Goal: Navigation & Orientation: Find specific page/section

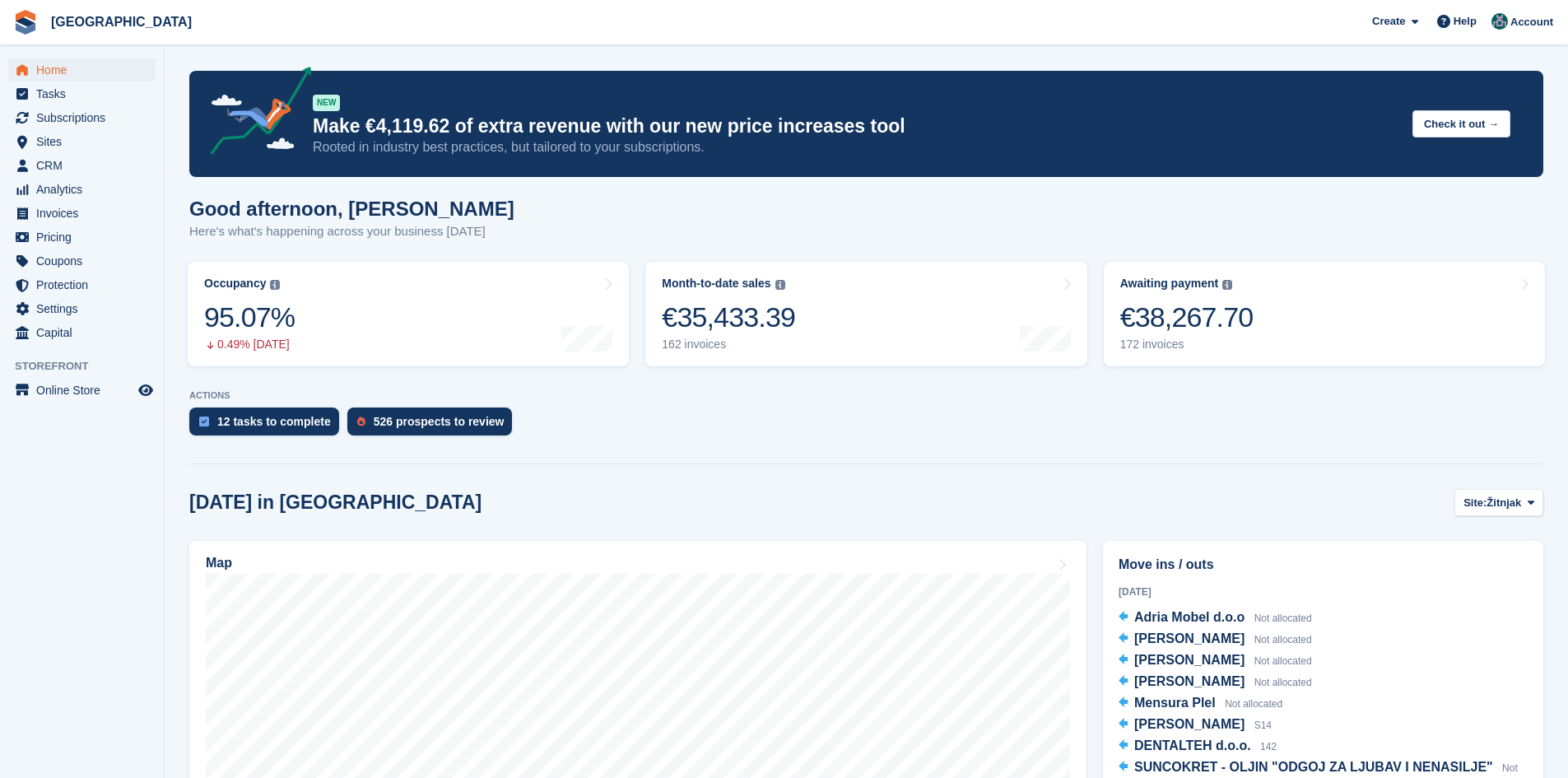
scroll to position [535, 0]
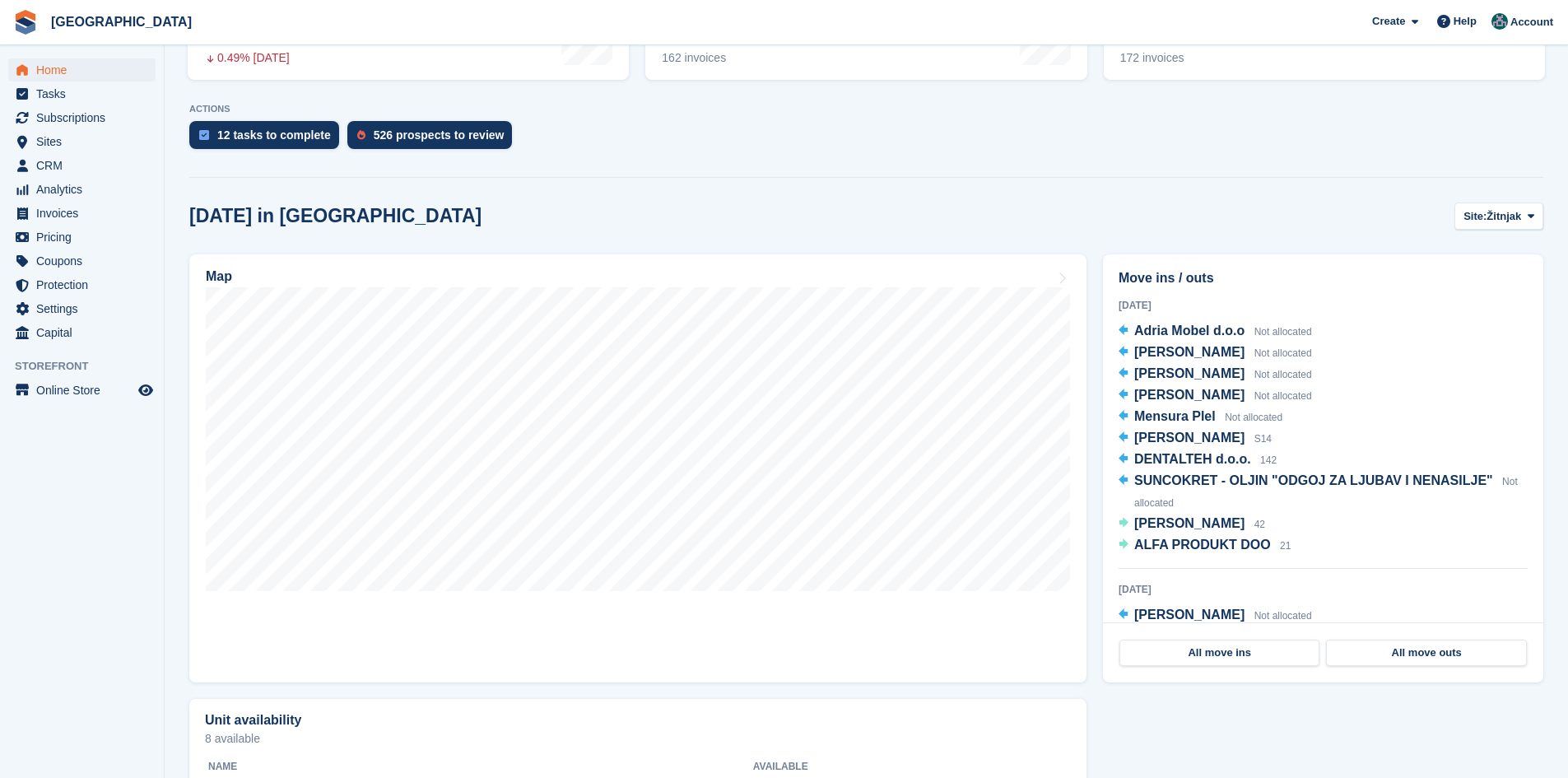
scroll to position [206, 0]
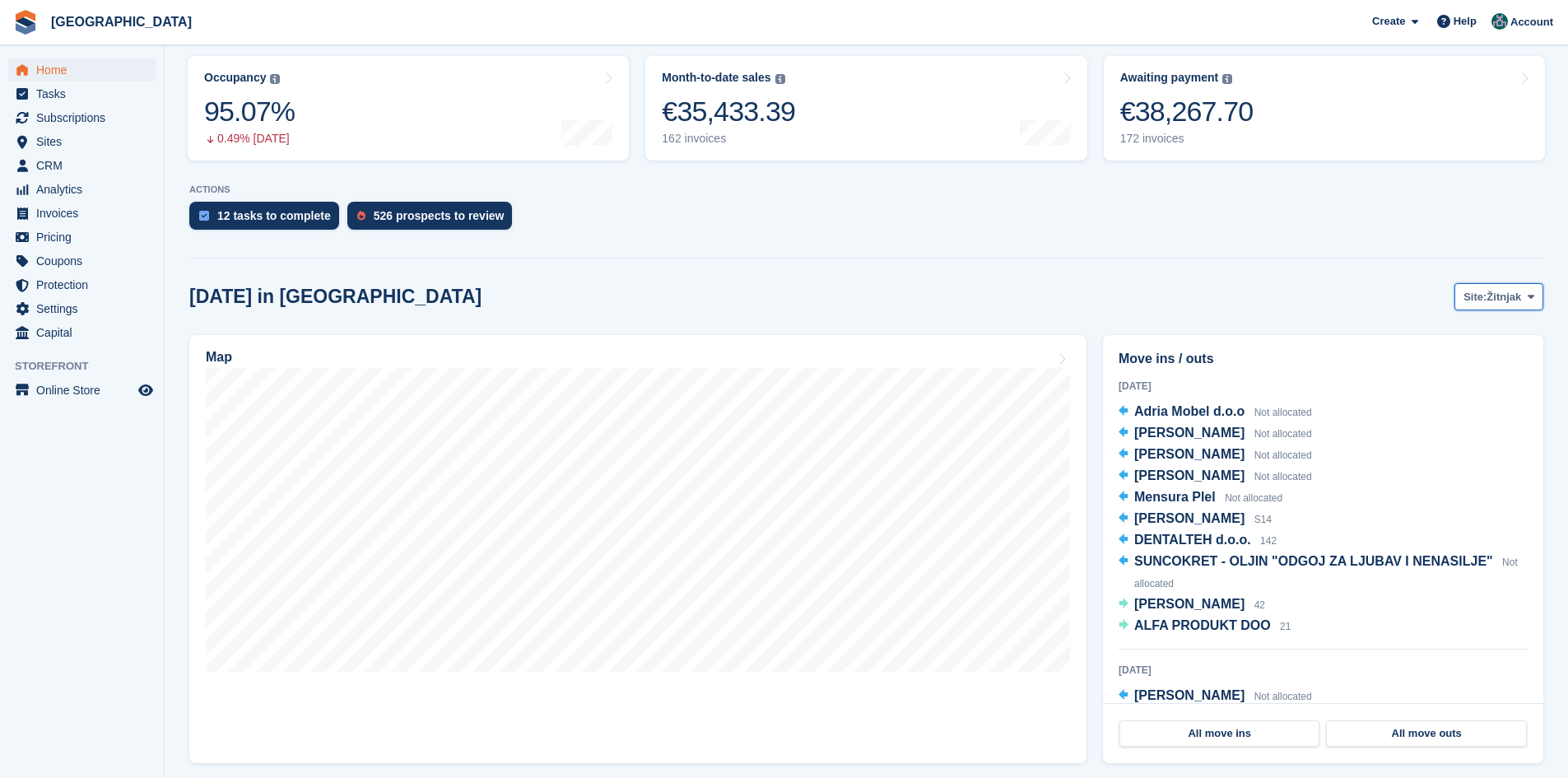
click at [1477, 300] on span "Site:" at bounding box center [1474, 296] width 23 height 17
click at [1458, 364] on link "Zagreb zapad" at bounding box center [1464, 365] width 143 height 30
